Goal: Register for event/course

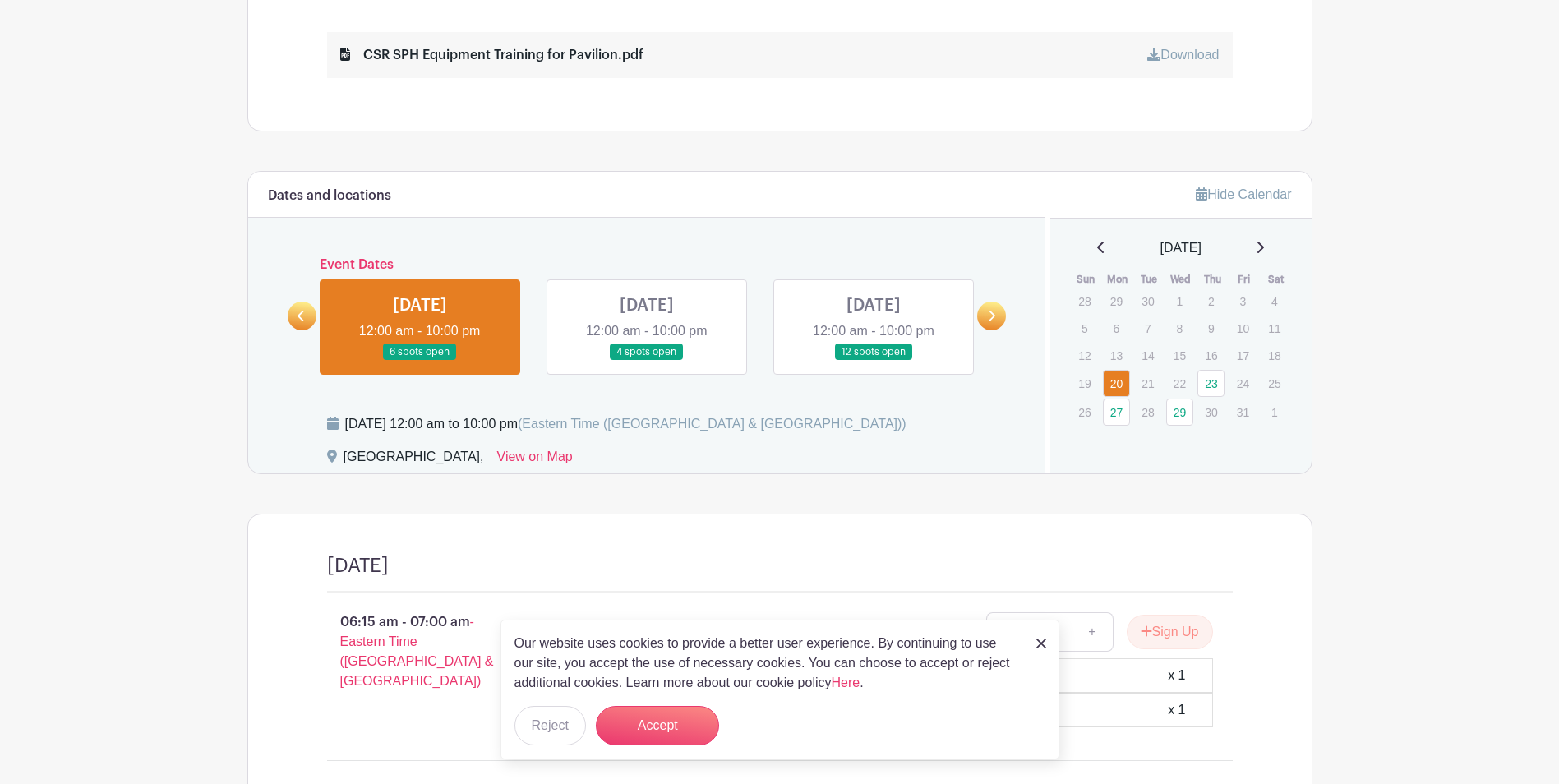
scroll to position [861, 0]
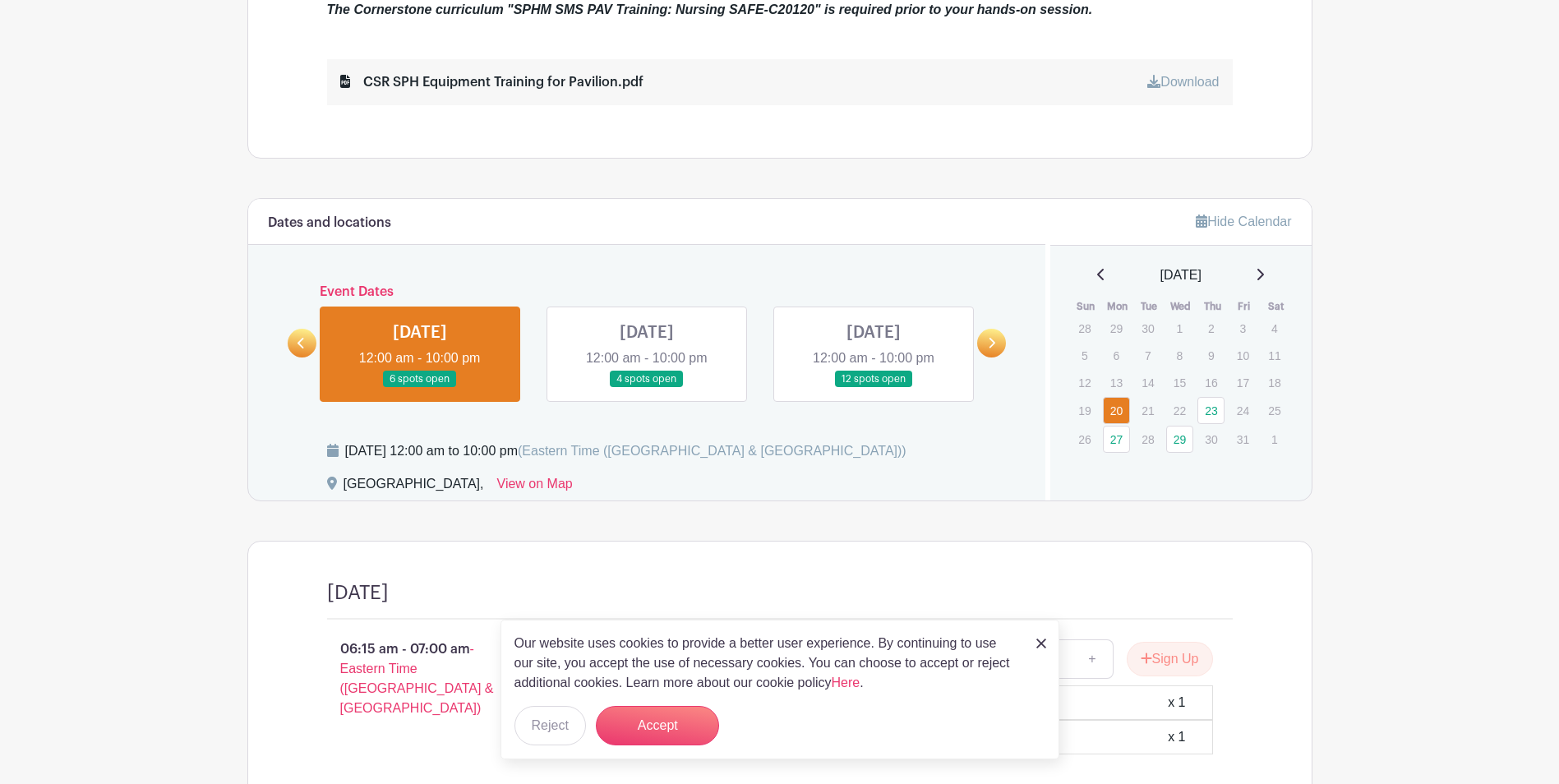
click at [647, 388] on link at bounding box center [647, 388] width 0 height 0
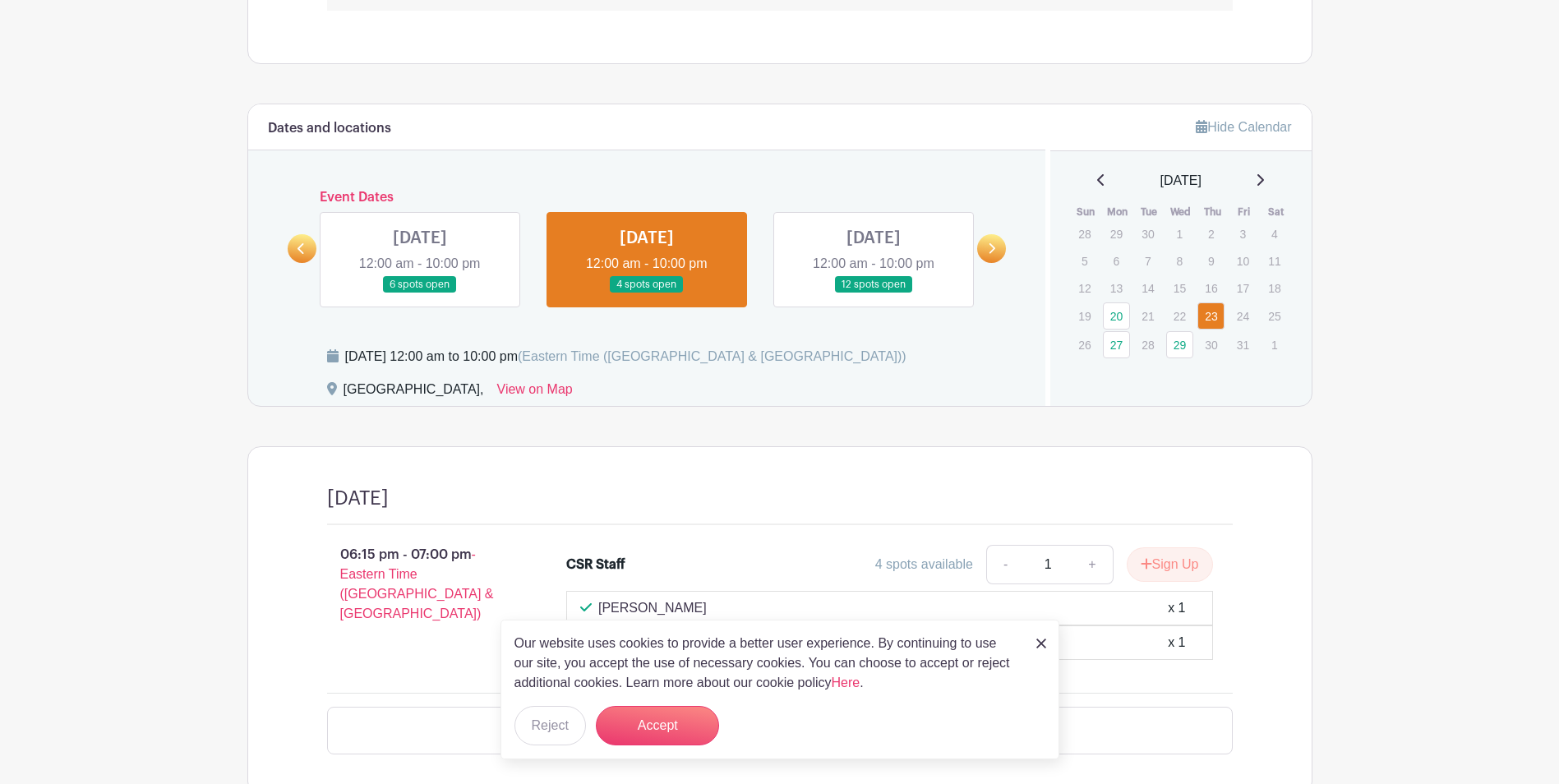
scroll to position [1021, 0]
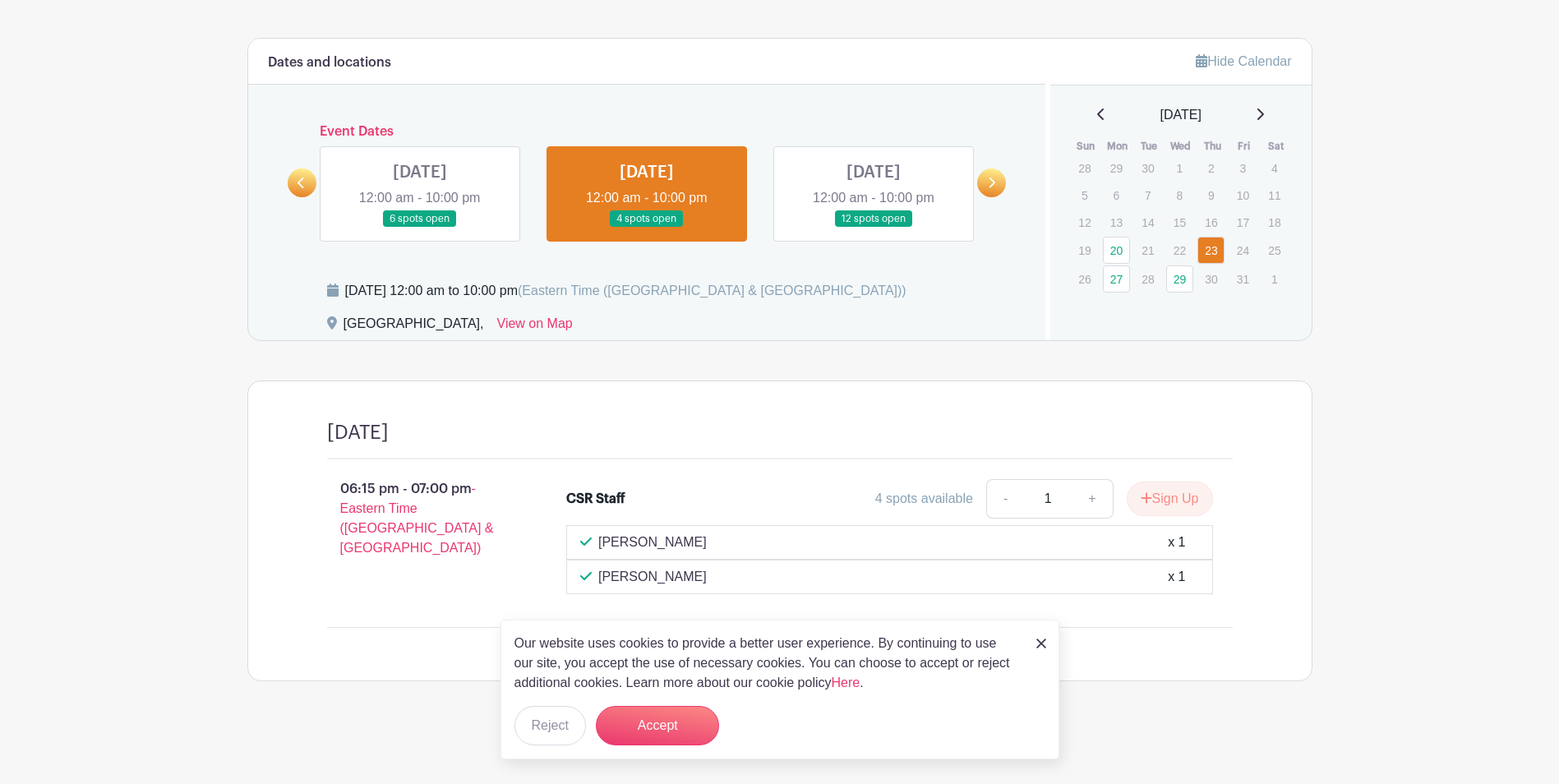
click at [874, 227] on link at bounding box center [874, 227] width 0 height 0
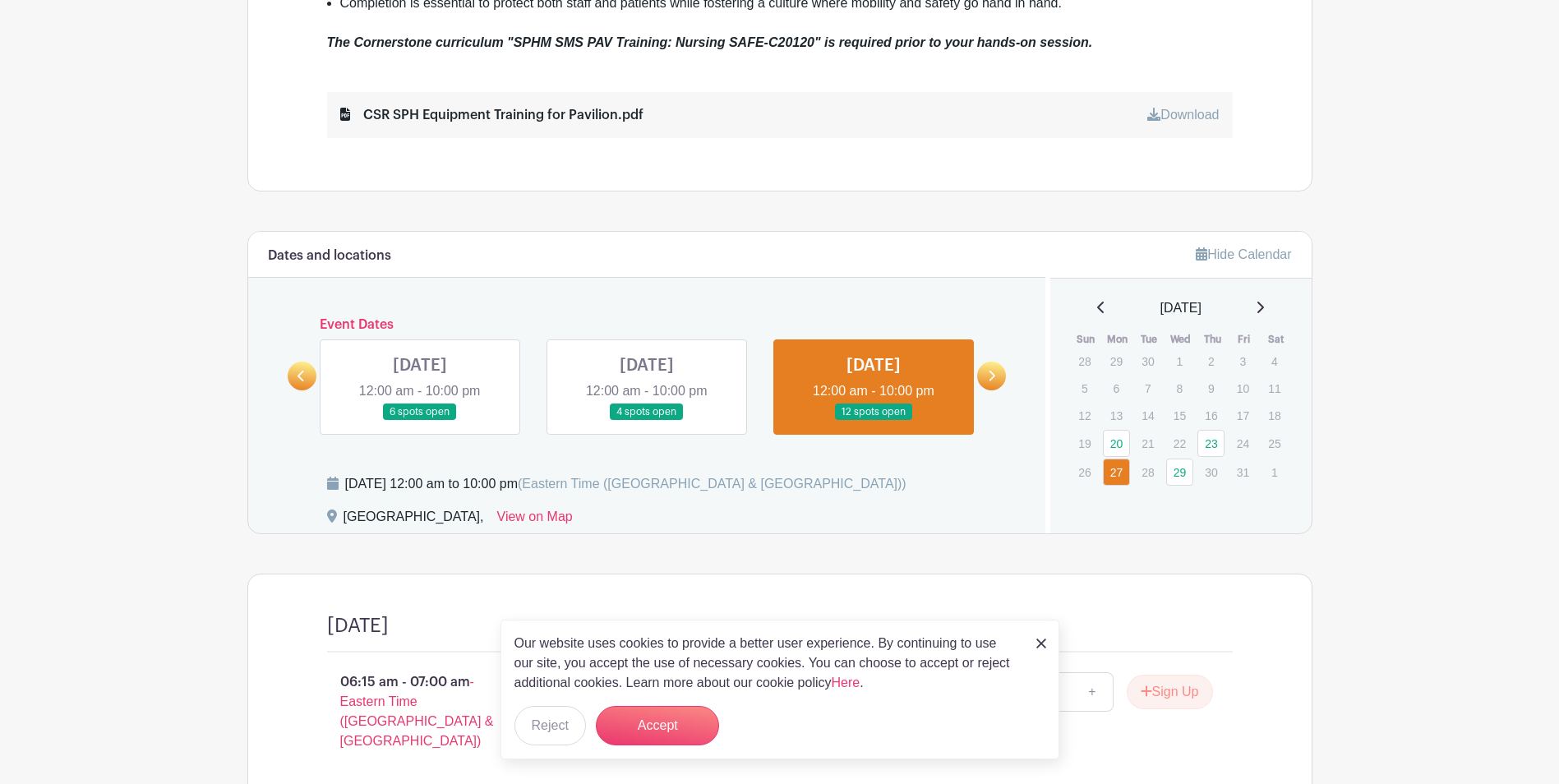
scroll to position [789, 0]
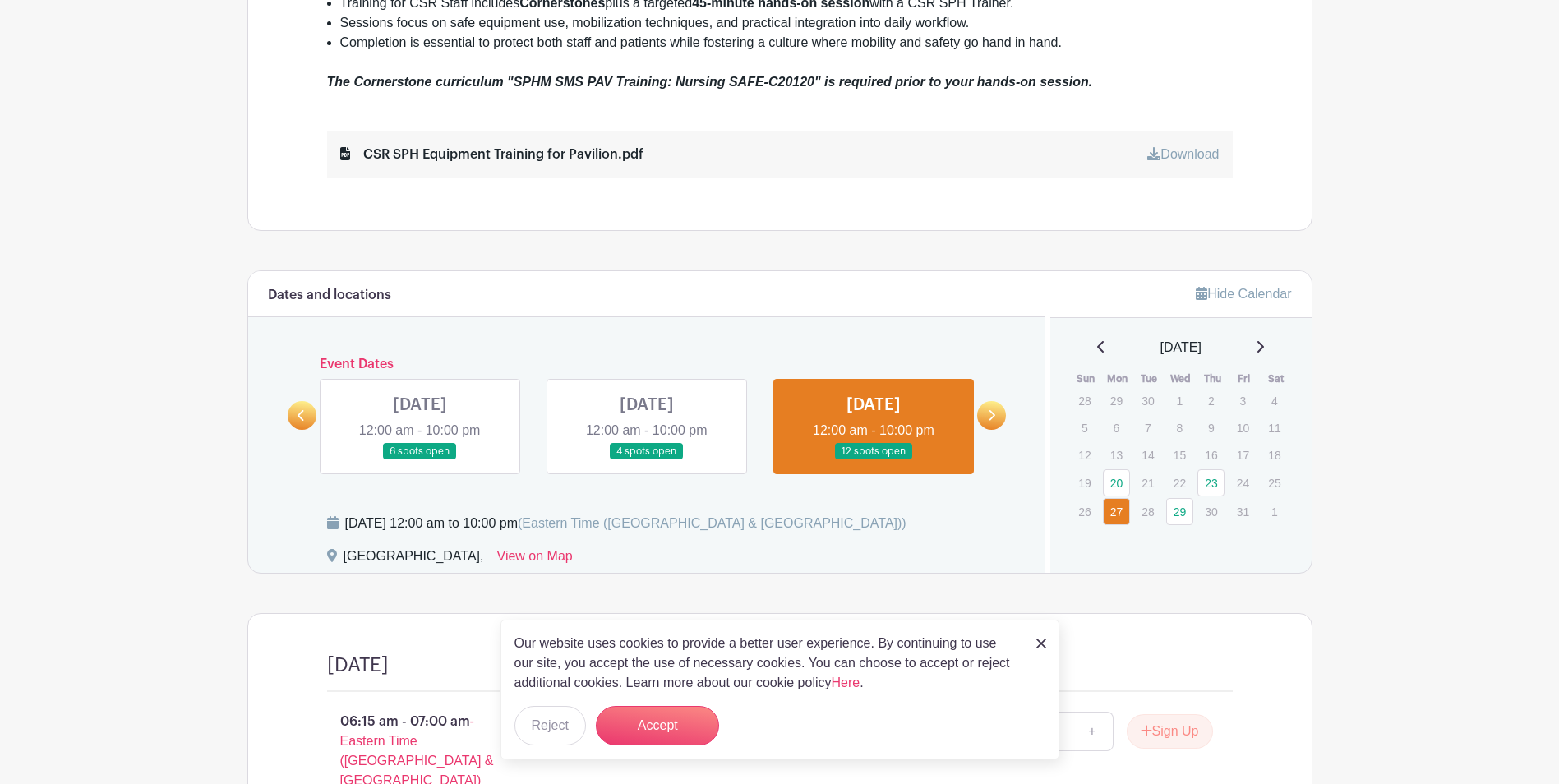
click at [990, 417] on icon at bounding box center [991, 415] width 8 height 13
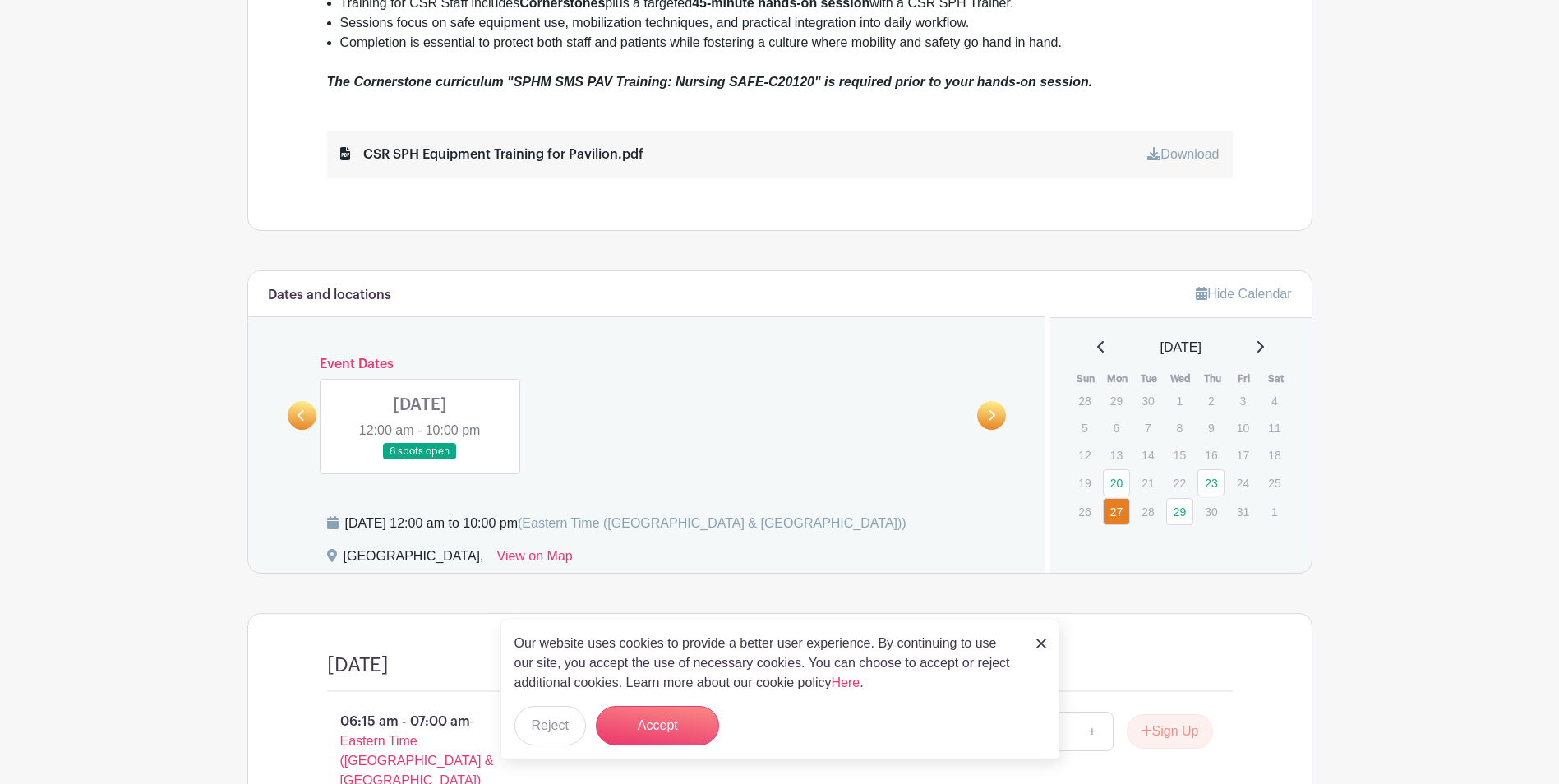
click at [420, 460] on link at bounding box center [420, 460] width 0 height 0
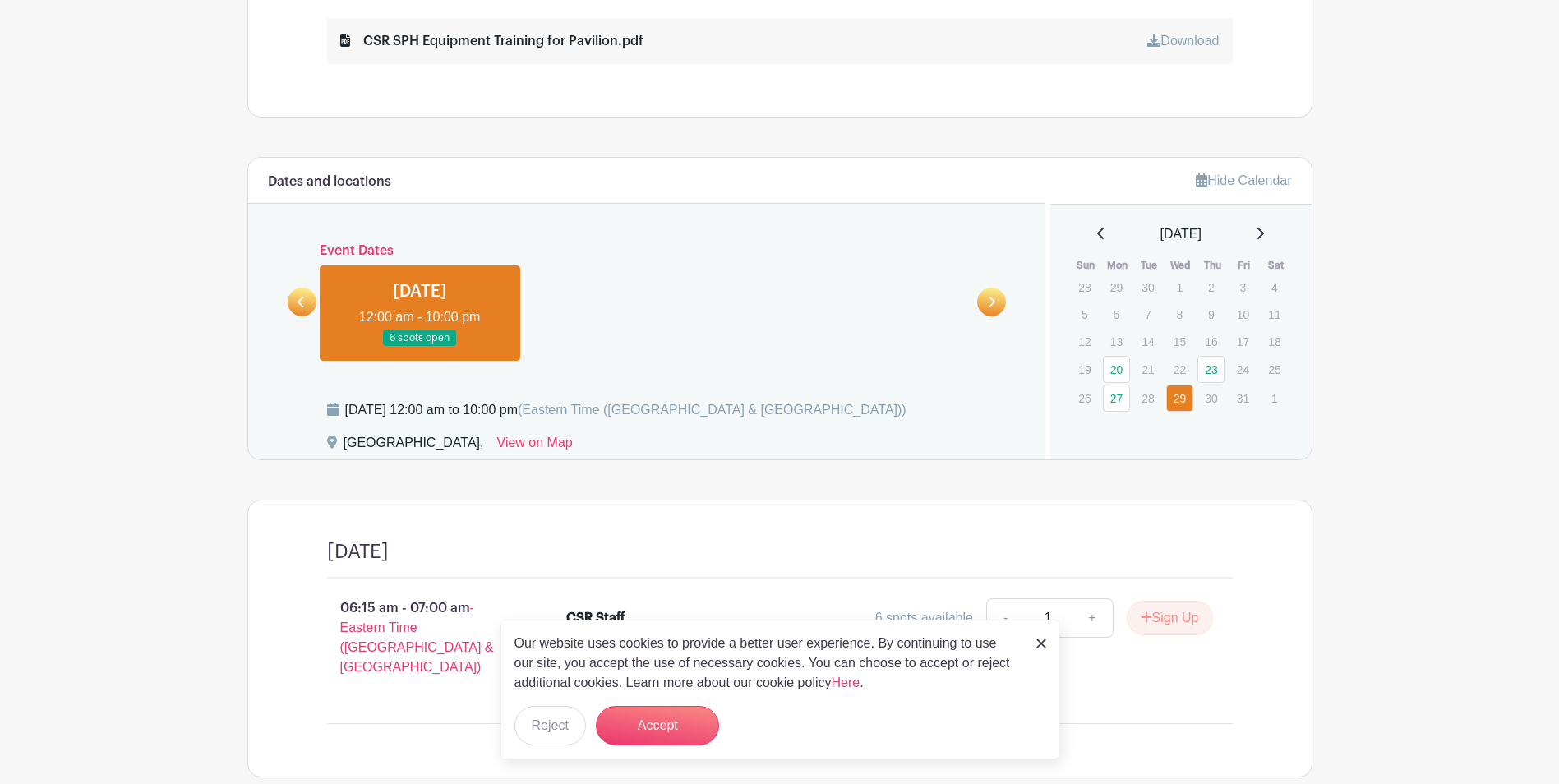
scroll to position [903, 0]
